Goal: Task Accomplishment & Management: Manage account settings

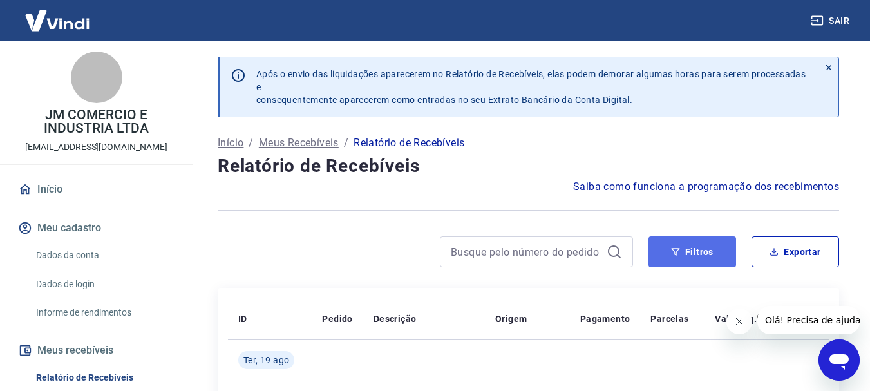
click at [711, 254] on button "Filtros" at bounding box center [693, 251] width 88 height 31
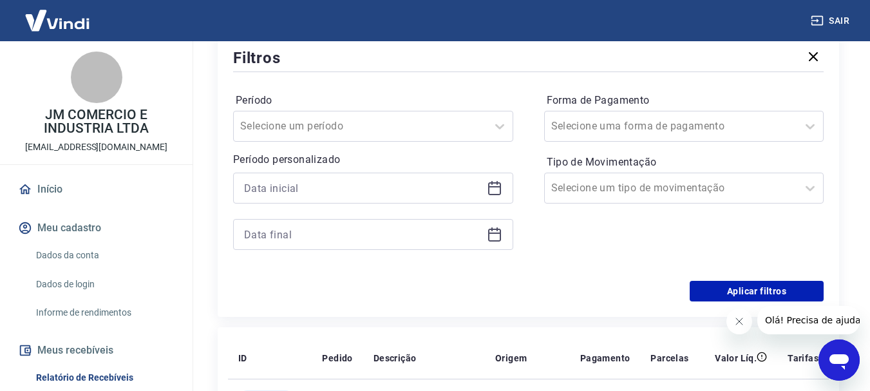
scroll to position [258, 0]
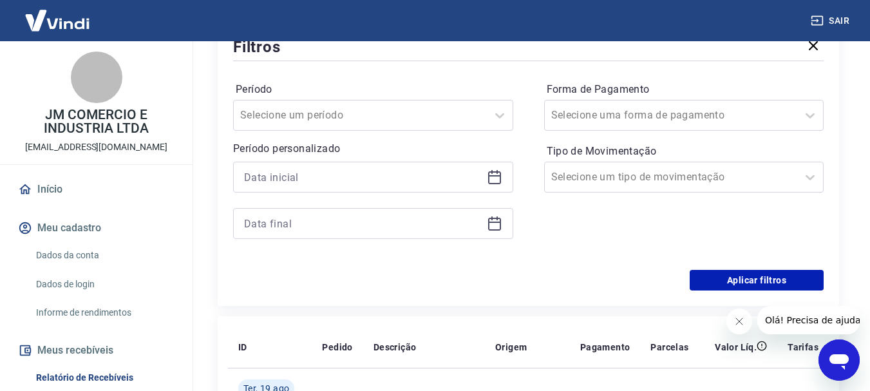
click at [491, 176] on icon at bounding box center [494, 175] width 13 height 1
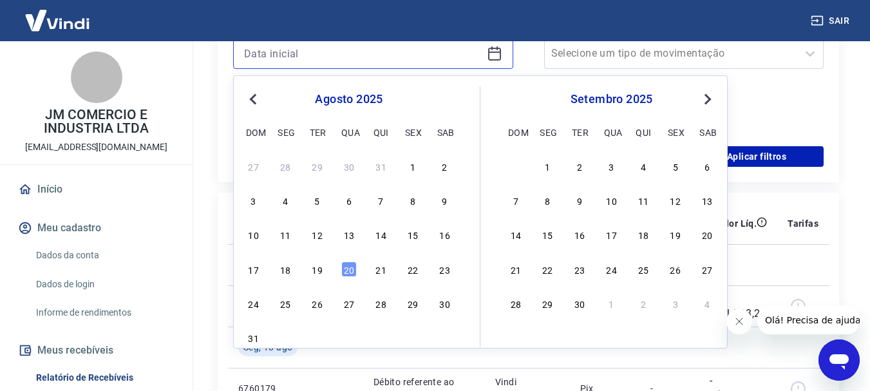
scroll to position [387, 0]
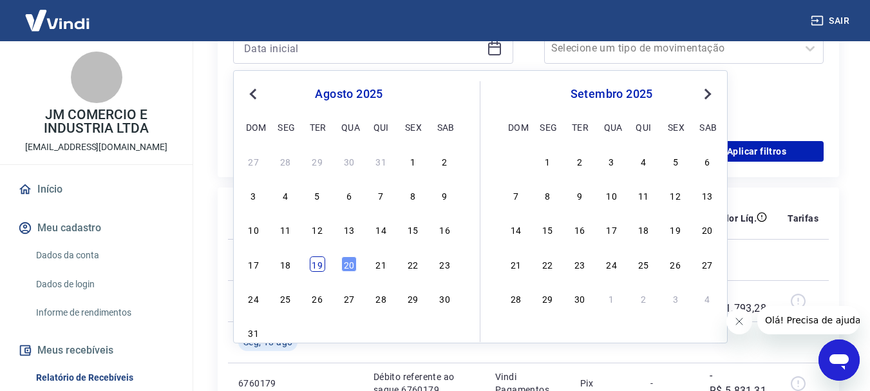
click at [320, 265] on div "19" at bounding box center [317, 263] width 15 height 15
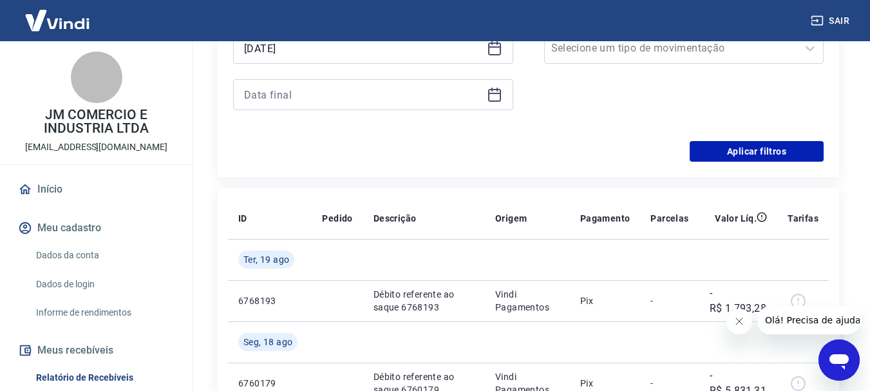
type input "[DATE]"
click at [493, 93] on icon at bounding box center [494, 93] width 13 height 1
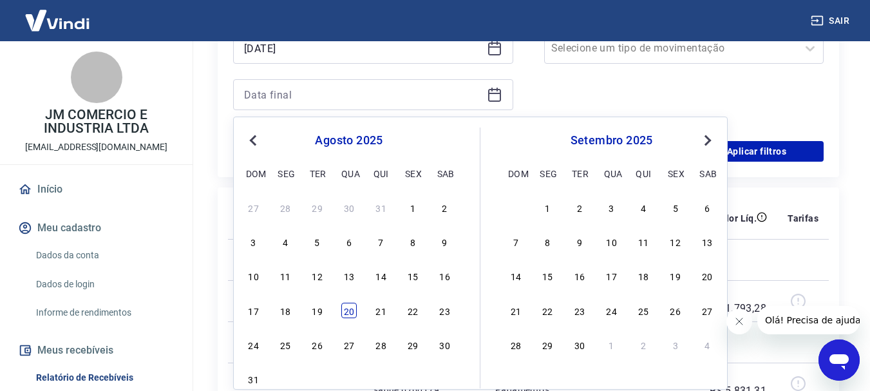
click at [346, 312] on div "20" at bounding box center [348, 310] width 15 height 15
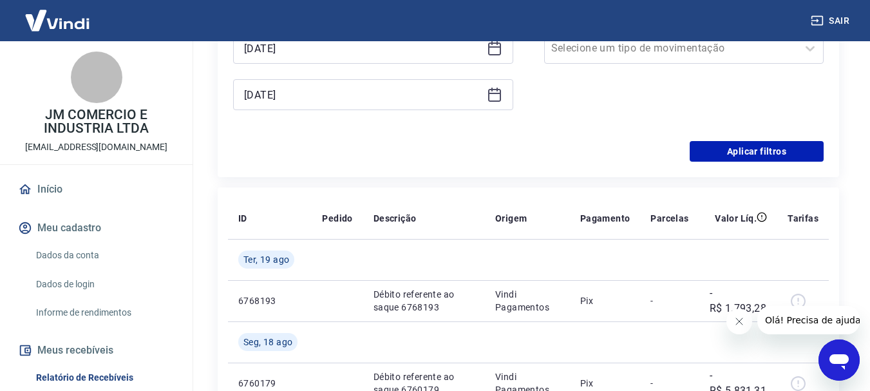
type input "[DATE]"
click at [745, 155] on button "Aplicar filtros" at bounding box center [757, 151] width 134 height 21
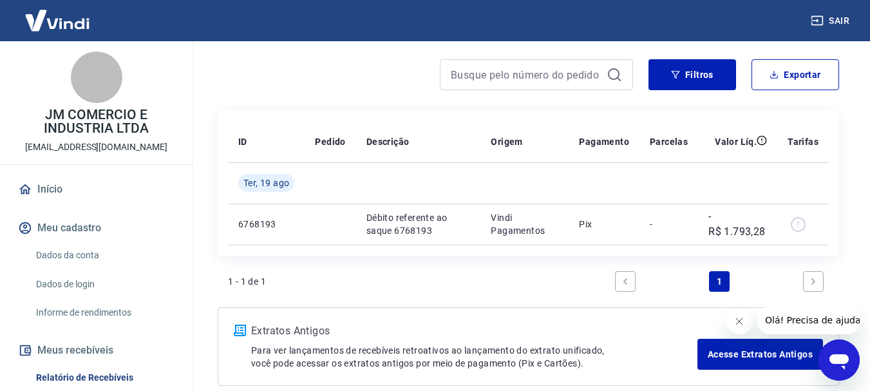
scroll to position [114, 0]
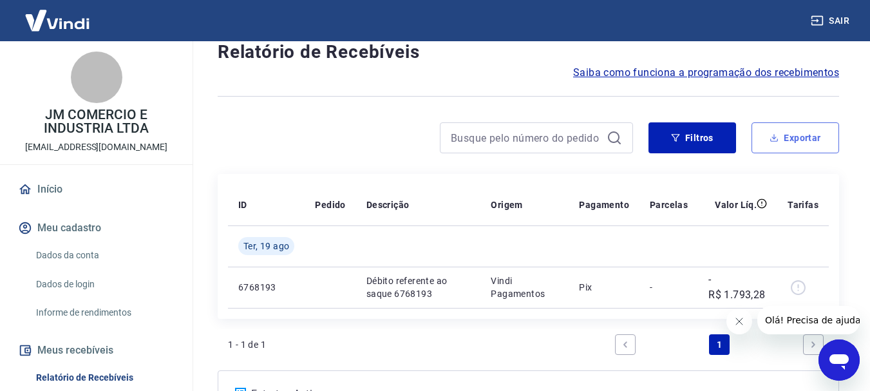
click at [796, 136] on button "Exportar" at bounding box center [796, 137] width 88 height 31
type input "[DATE]"
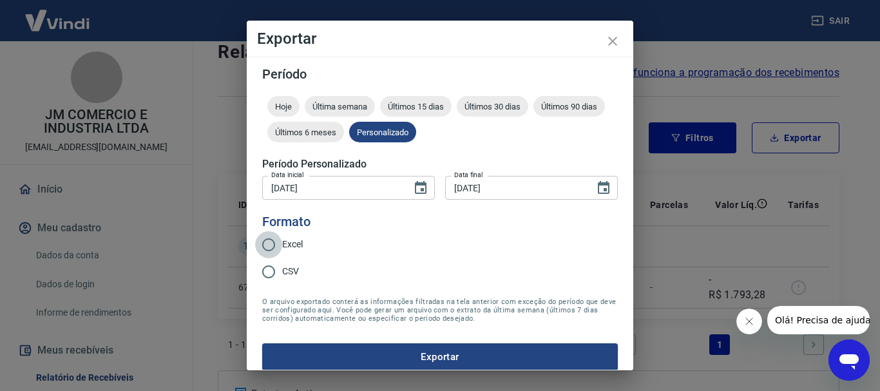
click at [267, 249] on input "Excel" at bounding box center [268, 244] width 27 height 27
radio input "true"
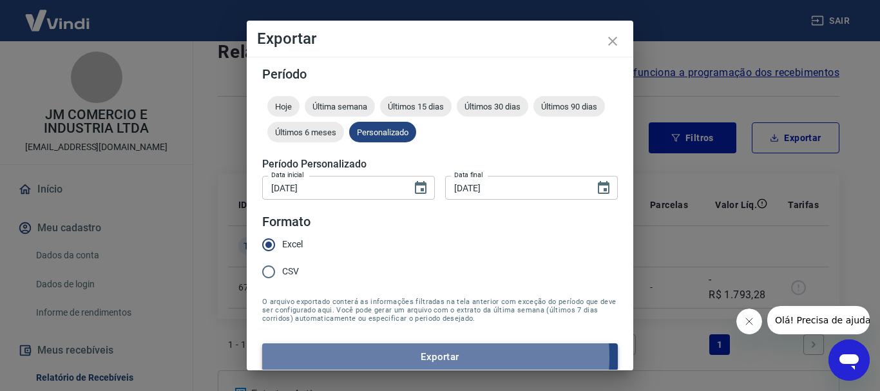
click at [423, 356] on button "Exportar" at bounding box center [440, 356] width 356 height 27
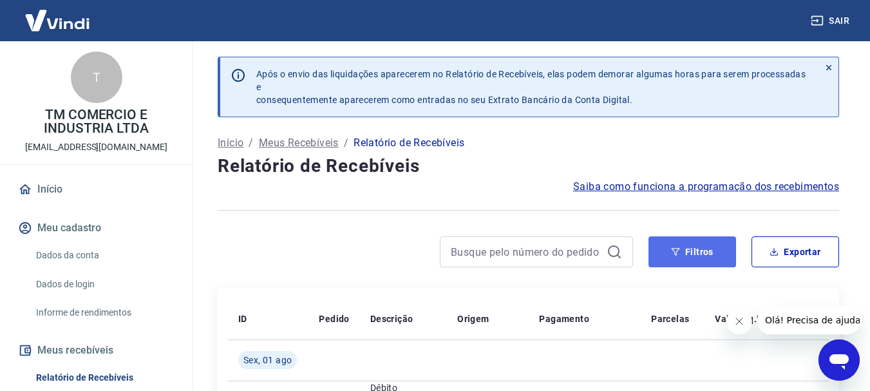
click at [687, 254] on button "Filtros" at bounding box center [693, 251] width 88 height 31
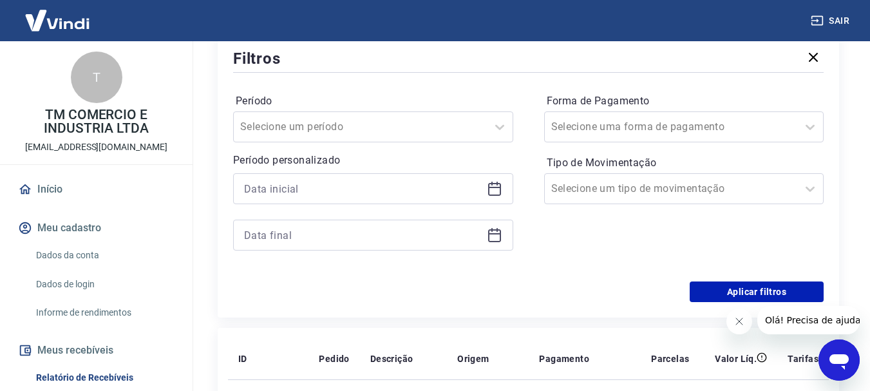
scroll to position [258, 0]
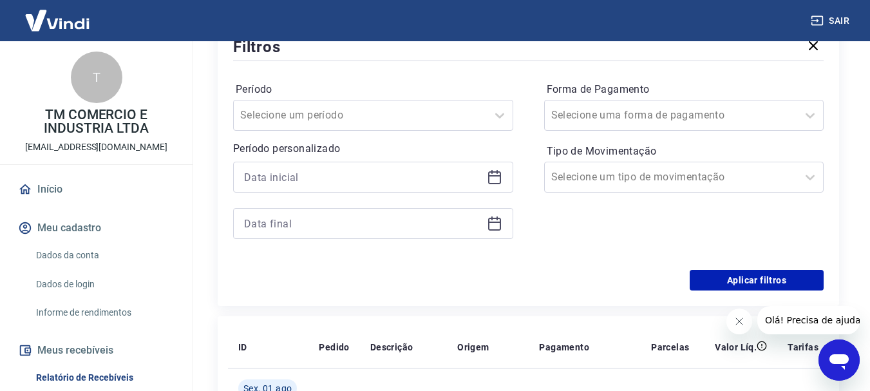
click at [490, 180] on icon at bounding box center [494, 176] width 15 height 15
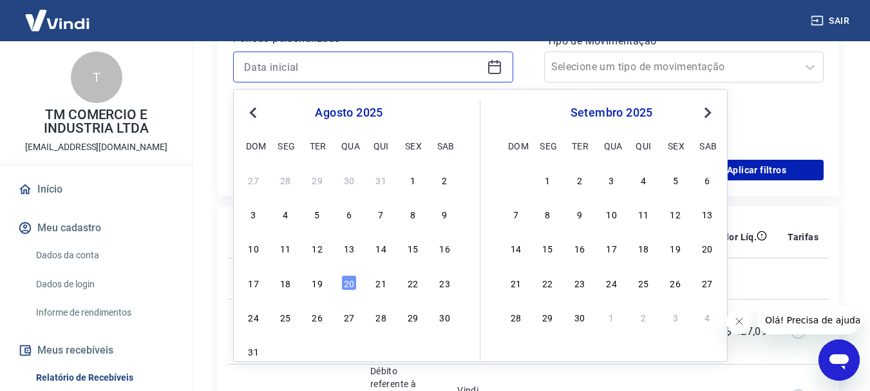
scroll to position [451, 0]
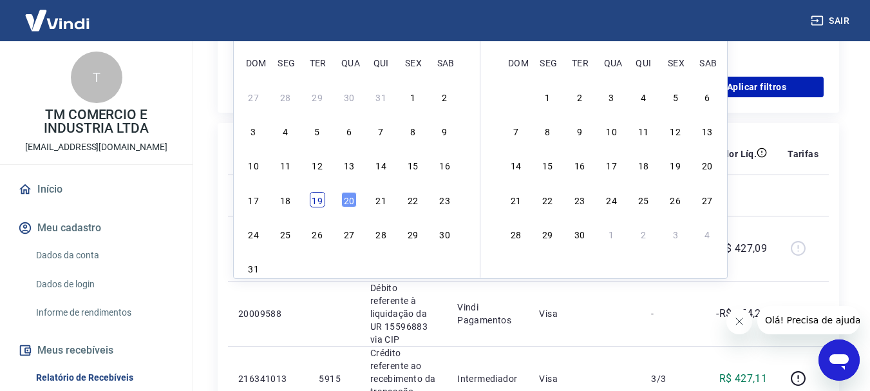
click at [321, 200] on div "19" at bounding box center [317, 199] width 15 height 15
type input "[DATE]"
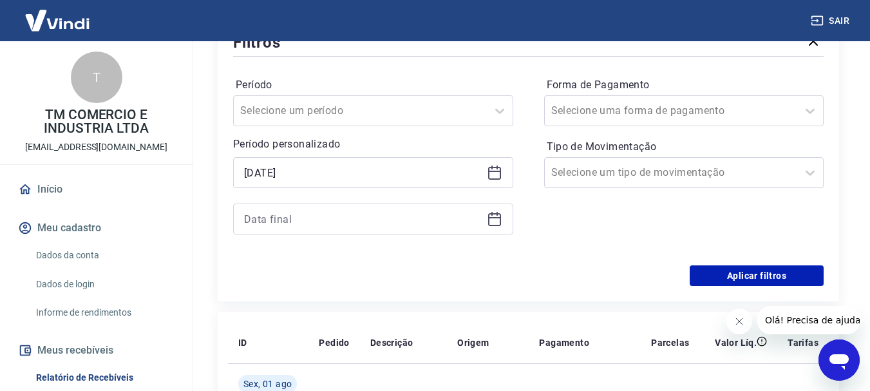
scroll to position [258, 0]
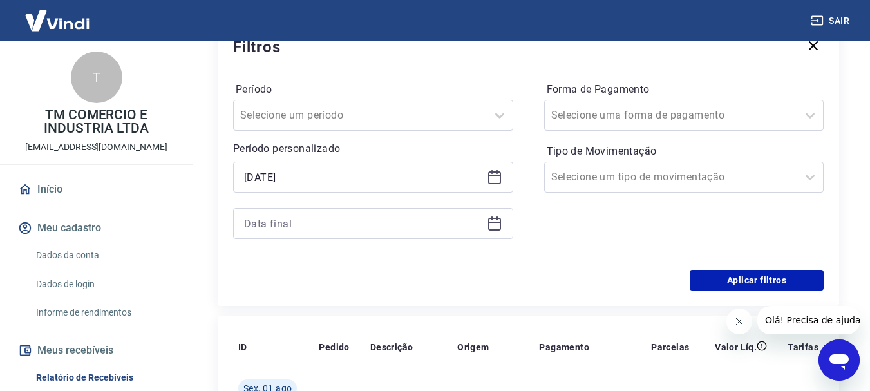
click at [495, 220] on icon at bounding box center [494, 223] width 15 height 15
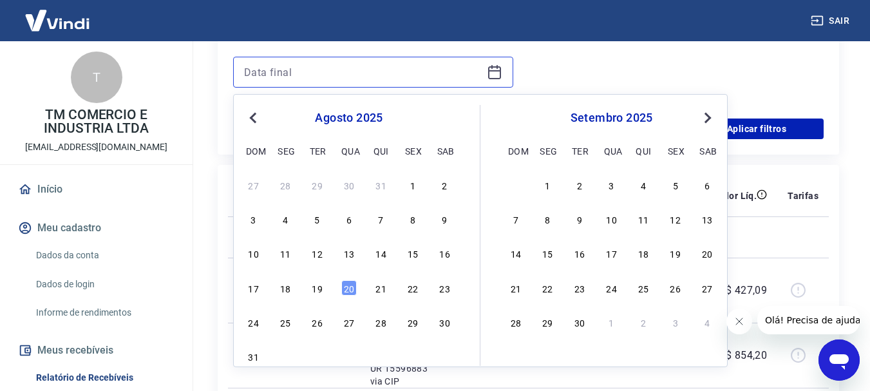
scroll to position [451, 0]
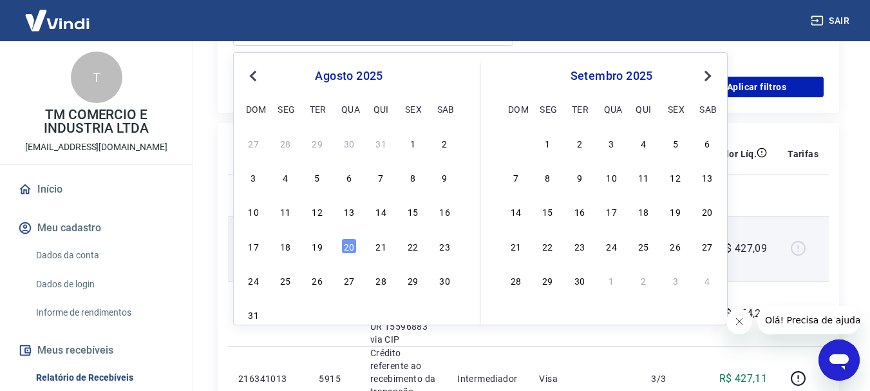
click at [348, 247] on div "20" at bounding box center [348, 245] width 15 height 15
type input "[DATE]"
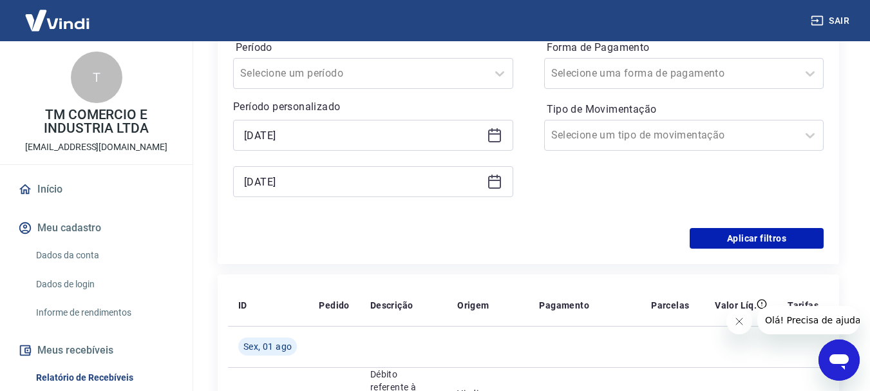
scroll to position [322, 0]
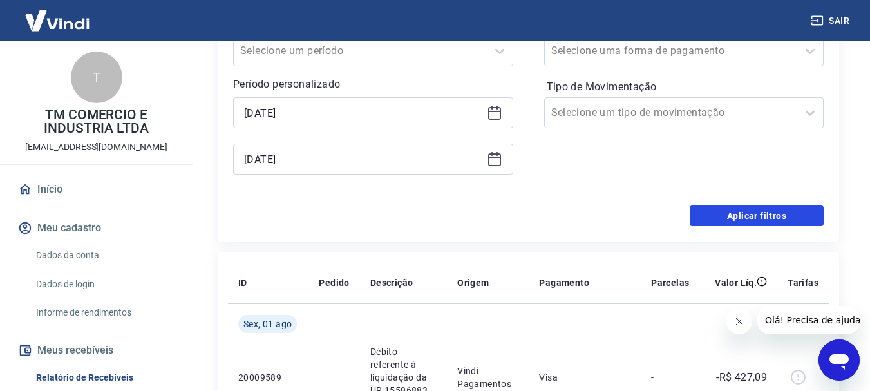
click at [746, 220] on button "Aplicar filtros" at bounding box center [757, 215] width 134 height 21
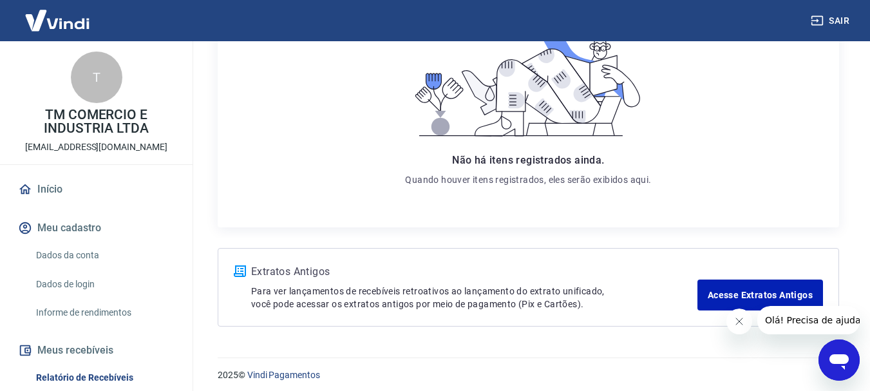
scroll to position [325, 0]
